Goal: Task Accomplishment & Management: Use online tool/utility

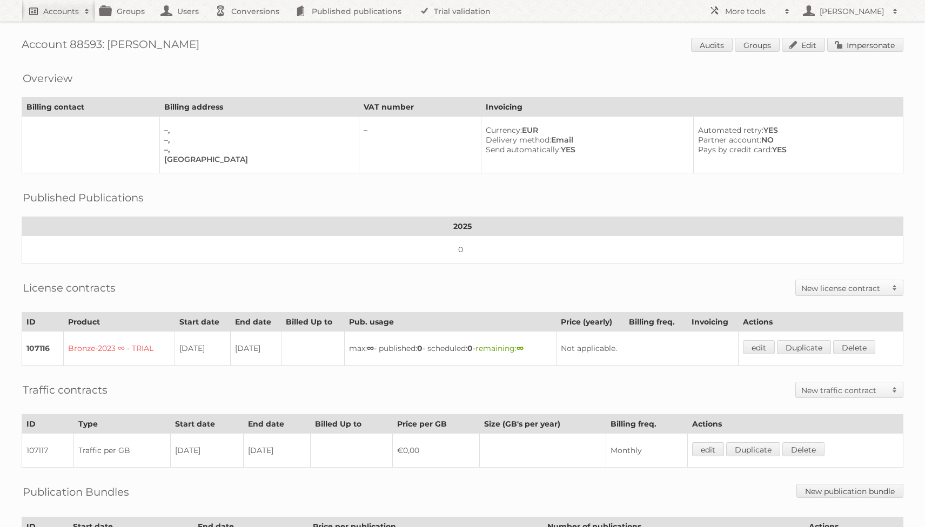
click at [58, 14] on h2 "Accounts" at bounding box center [61, 11] width 36 height 11
type input"] "h-e-b"
click at [249, 28] on input "Search" at bounding box center [257, 36] width 16 height 16
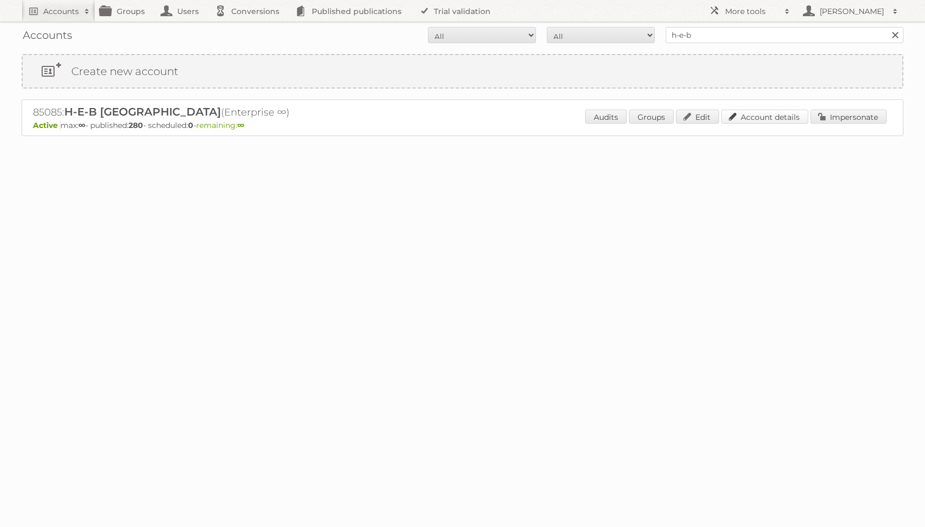
click at [747, 111] on link "Account details" at bounding box center [765, 117] width 87 height 14
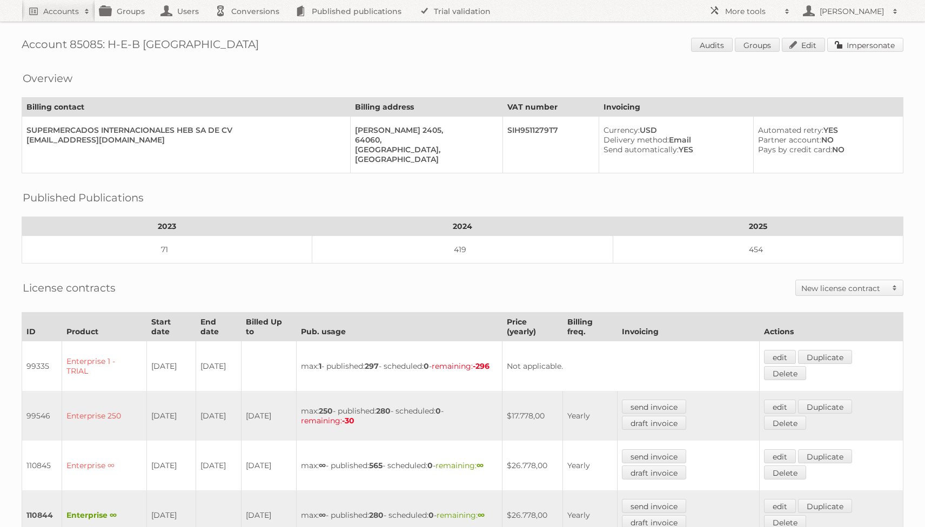
click at [857, 46] on link "Impersonate" at bounding box center [865, 45] width 76 height 14
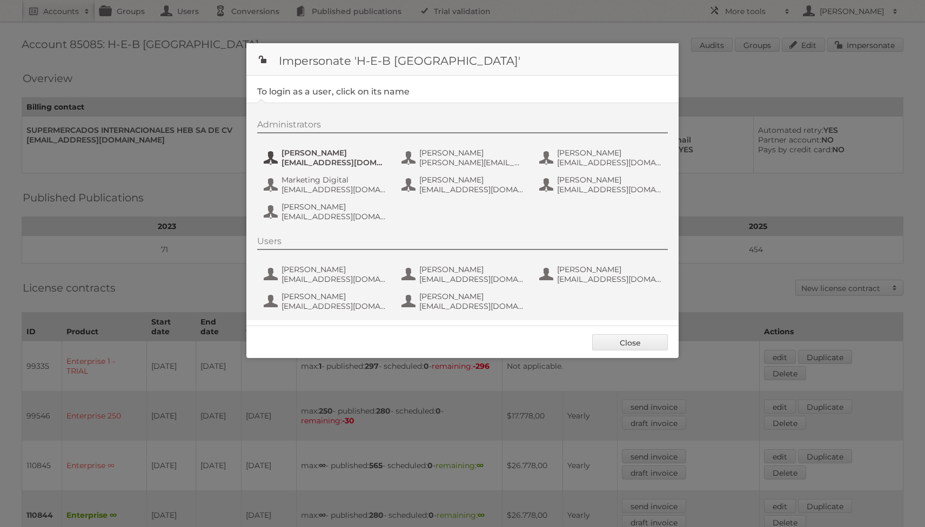
click at [320, 150] on span "[PERSON_NAME]" at bounding box center [334, 153] width 105 height 10
